Goal: Navigation & Orientation: Find specific page/section

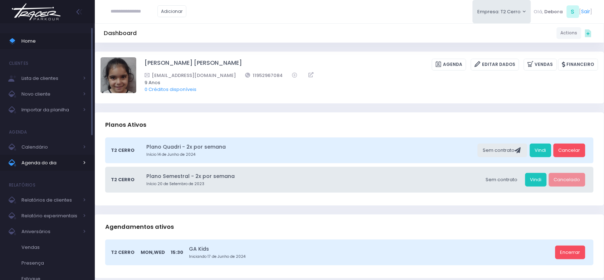
click at [33, 162] on span "Agenda do dia" at bounding box center [49, 162] width 57 height 9
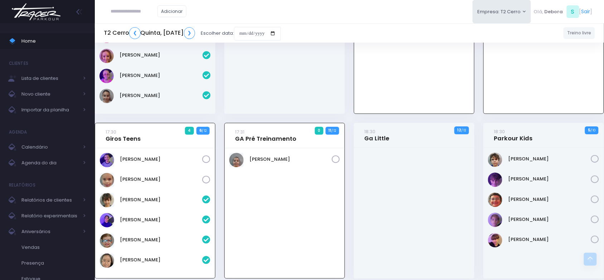
scroll to position [675, 0]
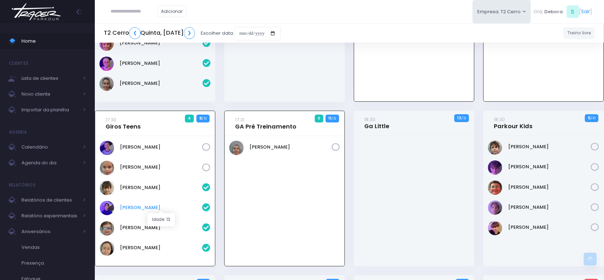
click at [123, 207] on link "Lali Anita" at bounding box center [161, 207] width 82 height 7
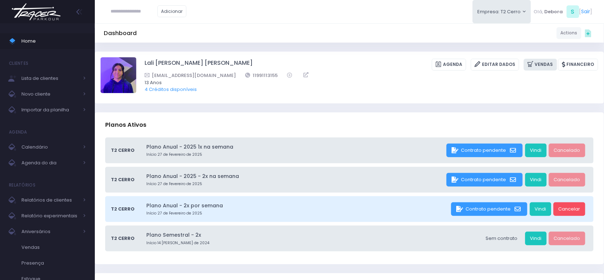
click at [535, 66] on icon at bounding box center [531, 64] width 8 height 8
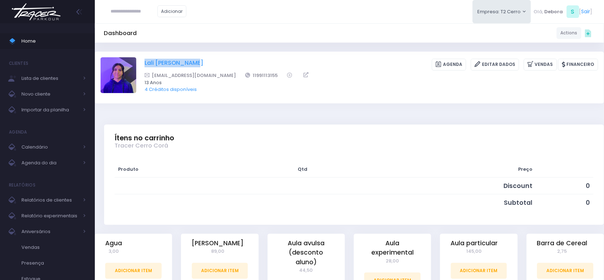
drag, startPoint x: 142, startPoint y: 60, endPoint x: 193, endPoint y: 63, distance: 51.6
click at [193, 63] on div "Lali Anita Novaes Ramtohul Agenda Editar Dados Vendas Financeiro" at bounding box center [350, 77] width 498 height 40
copy link "Lali Anita Novaes"
click at [43, 146] on span "Calendário" at bounding box center [49, 146] width 57 height 9
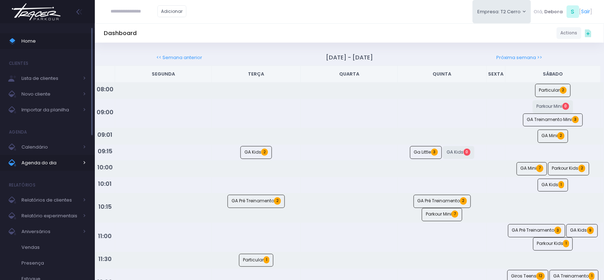
click at [37, 165] on span "Agenda do dia" at bounding box center [49, 162] width 57 height 9
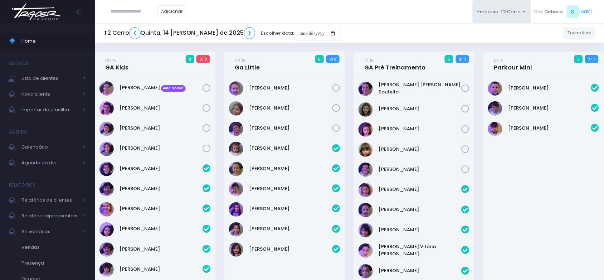
scroll to position [785, 0]
